Goal: Task Accomplishment & Management: Manage account settings

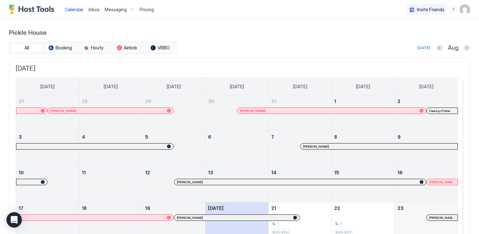
click at [460, 12] on img "User profile" at bounding box center [465, 9] width 10 height 10
click at [25, 8] on div at bounding box center [239, 117] width 479 height 234
click at [462, 8] on img "User profile" at bounding box center [465, 9] width 10 height 10
click at [406, 35] on span "Settings" at bounding box center [402, 36] width 17 height 6
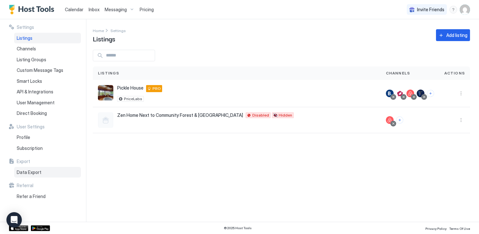
click at [30, 171] on span "Data Export" at bounding box center [29, 173] width 25 height 6
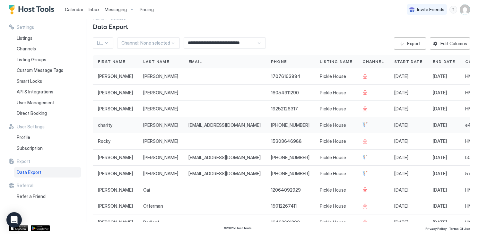
scroll to position [13, 0]
click at [410, 41] on div "Export" at bounding box center [413, 42] width 13 height 7
click at [75, 9] on span "Calendar" at bounding box center [74, 9] width 19 height 5
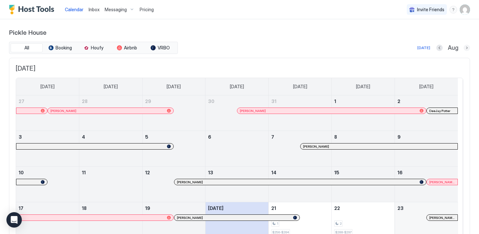
click at [464, 48] on button "Next month" at bounding box center [467, 48] width 6 height 6
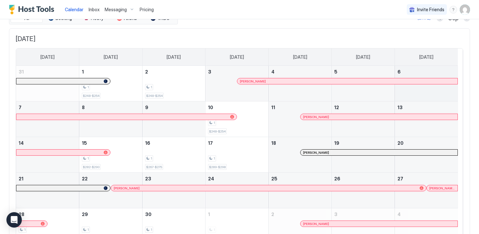
scroll to position [7, 0]
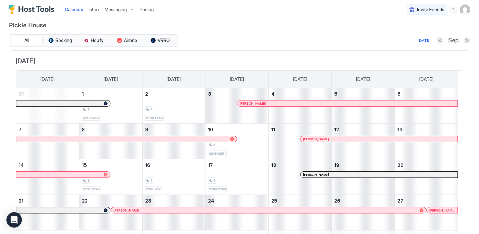
click at [465, 40] on button "Next month" at bounding box center [467, 40] width 6 height 6
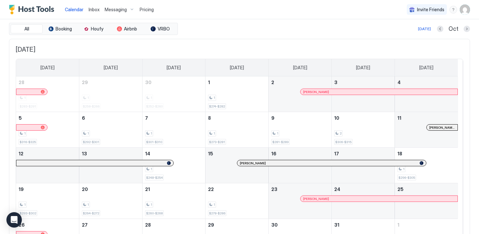
scroll to position [18, 0]
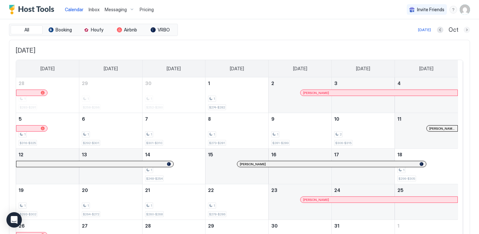
click at [464, 29] on button "Next month" at bounding box center [467, 30] width 6 height 6
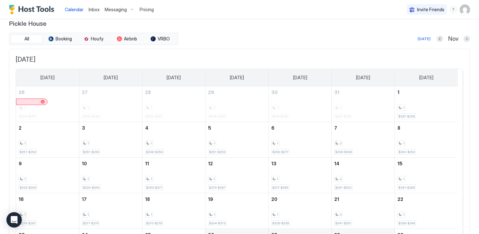
scroll to position [5, 0]
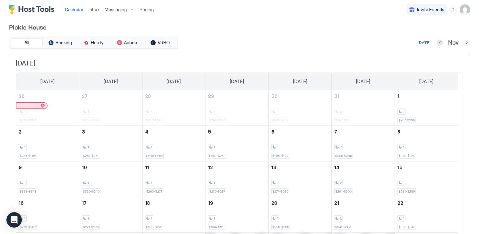
click at [464, 42] on button "Next month" at bounding box center [467, 42] width 6 height 6
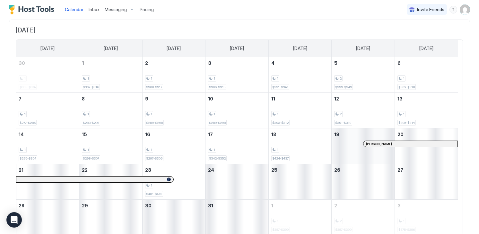
scroll to position [35, 0]
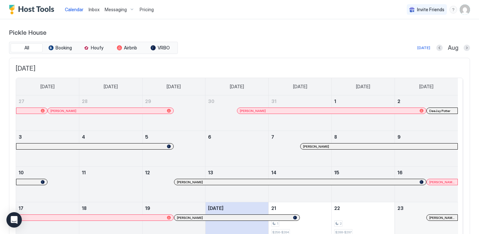
click at [460, 8] on img "User profile" at bounding box center [465, 9] width 10 height 10
click at [418, 35] on div "Settings" at bounding box center [424, 36] width 82 height 11
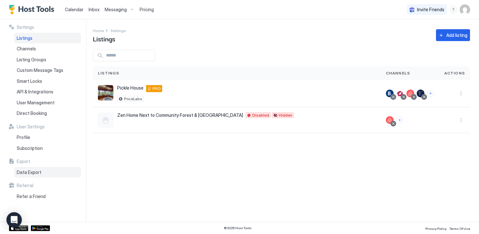
click at [32, 171] on span "Data Export" at bounding box center [29, 173] width 25 height 6
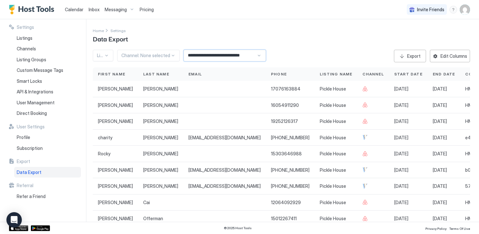
click at [213, 57] on input "**********" at bounding box center [220, 55] width 73 height 11
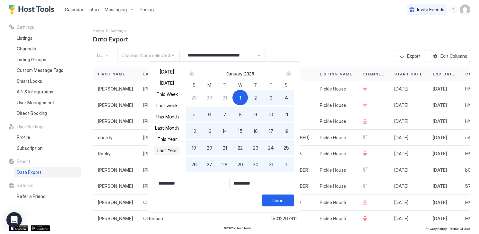
click at [167, 151] on button "Last Year" at bounding box center [167, 150] width 26 height 9
type input "**********"
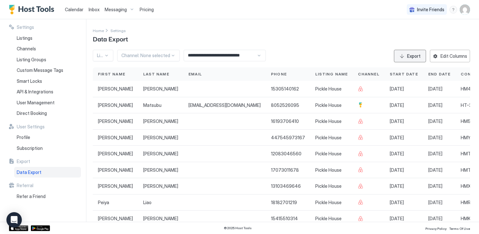
click at [408, 58] on div "Export" at bounding box center [413, 56] width 13 height 7
